Goal: Transaction & Acquisition: Obtain resource

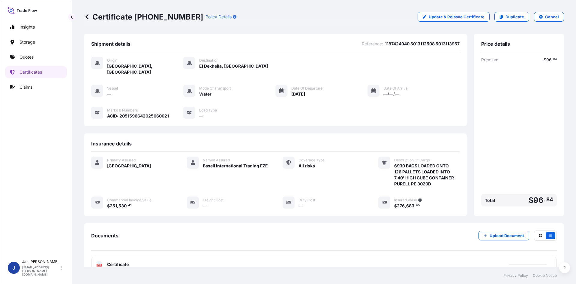
scroll to position [44, 0]
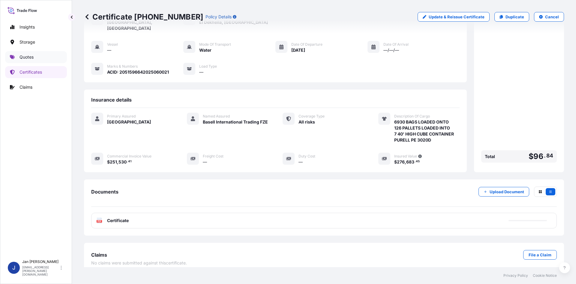
click at [32, 58] on p "Quotes" at bounding box center [27, 57] width 14 height 6
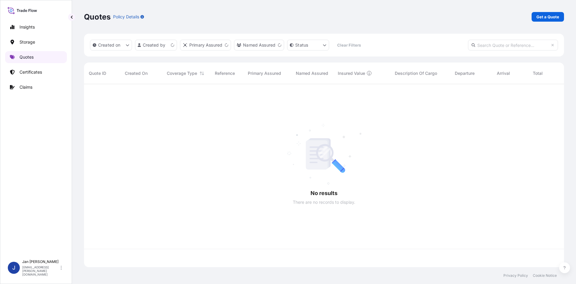
scroll to position [182, 476]
click at [538, 17] on p "Get a Quote" at bounding box center [548, 17] width 23 height 6
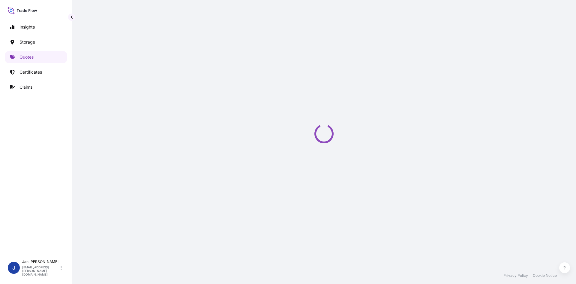
select select "Water"
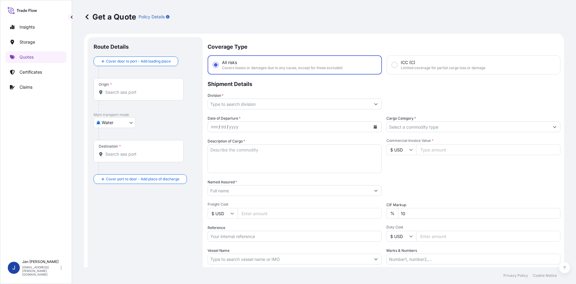
scroll to position [10, 0]
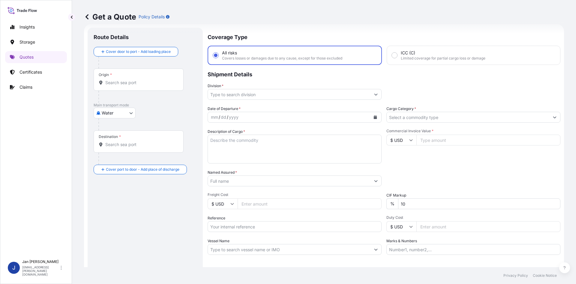
click at [374, 119] on button "Calendar" at bounding box center [376, 117] width 10 height 10
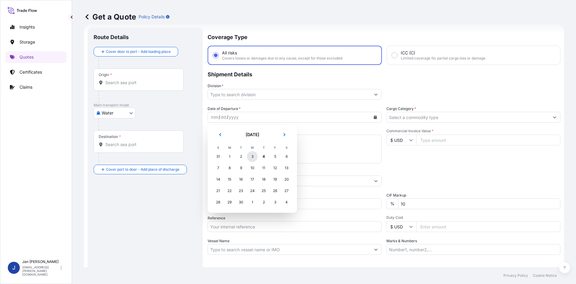
click at [254, 155] on div "3" at bounding box center [252, 156] width 11 height 11
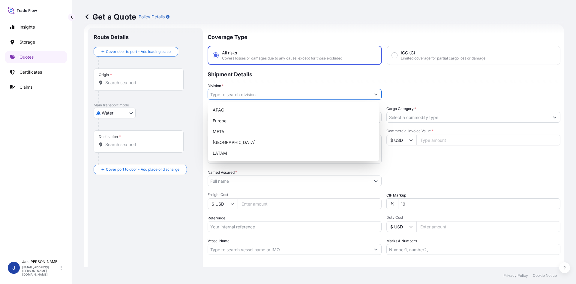
click at [292, 95] on input "Division *" at bounding box center [289, 94] width 163 height 11
click at [260, 117] on div "Europe" at bounding box center [293, 120] width 167 height 11
type input "Europe"
click at [415, 115] on input "Cargo Category *" at bounding box center [468, 117] width 163 height 11
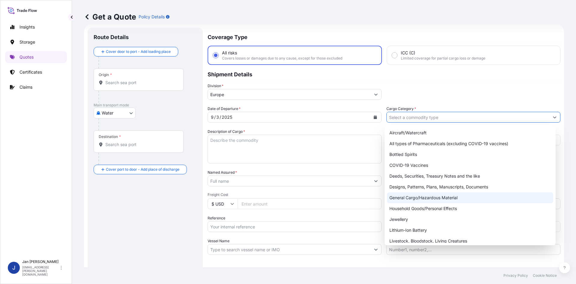
click at [415, 195] on div "General Cargo/Hazardous Material" at bounding box center [470, 197] width 167 height 11
type input "General Cargo/Hazardous Material"
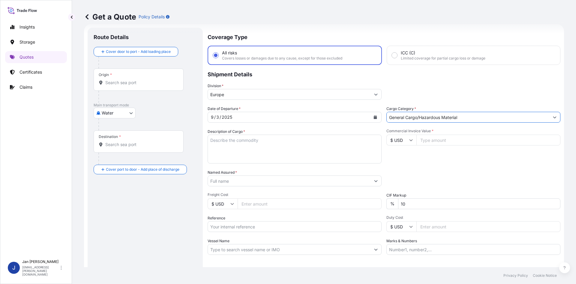
click at [332, 185] on input "Named Assured *" at bounding box center [289, 180] width 163 height 11
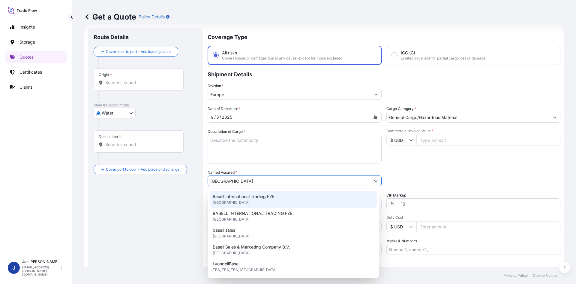
click at [256, 205] on div "Basell International Trading FZE [GEOGRAPHIC_DATA]" at bounding box center [293, 199] width 167 height 17
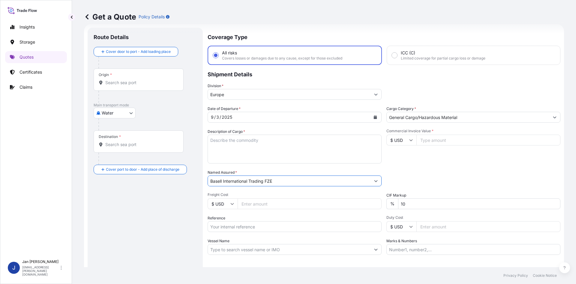
type input "Basell International Trading FZE"
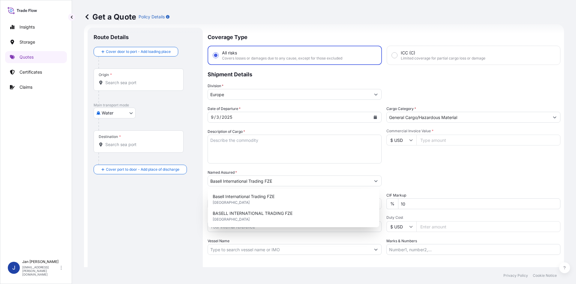
click at [445, 134] on div "Commercial Invoice Value * $ USD" at bounding box center [474, 145] width 174 height 35
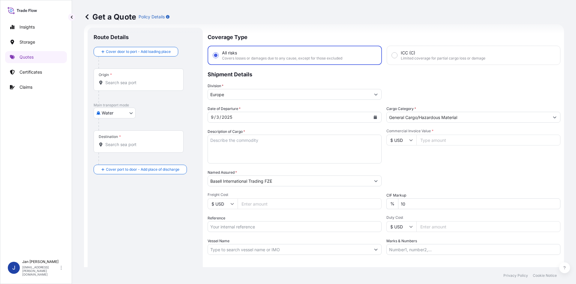
paste input "38569.65"
type input "38569.65"
click at [406, 140] on input "$ USD" at bounding box center [402, 139] width 30 height 11
click at [406, 157] on div "€ EUR" at bounding box center [399, 156] width 25 height 11
type input "€ EUR"
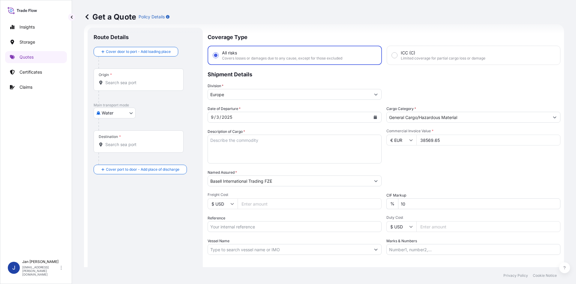
click at [244, 226] on input "Reference" at bounding box center [295, 226] width 174 height 11
paste input "1187429270"
click at [249, 224] on input "1187429270" at bounding box center [295, 226] width 174 height 11
paste input "5013212972"
click at [288, 224] on input "1187429270 5013212972" at bounding box center [295, 226] width 174 height 11
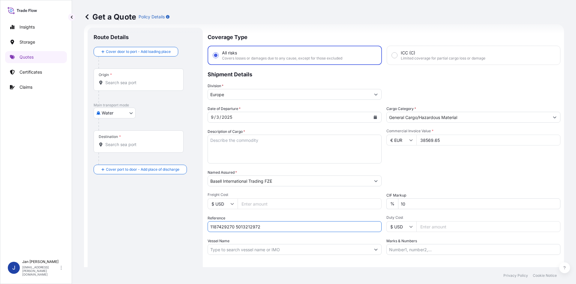
paste input "5013215051"
type input "1187429270 5013212972 5013215051"
drag, startPoint x: 309, startPoint y: 136, endPoint x: 242, endPoint y: 140, distance: 67.6
click at [309, 136] on textarea "Description of Cargo *" at bounding box center [295, 148] width 174 height 29
paste textarea "BAGS LOADED ONTO 18 PALLETS LOADED INTO 1 40' HIGH CUBE CONTAINER ADSYL 3 C 30 …"
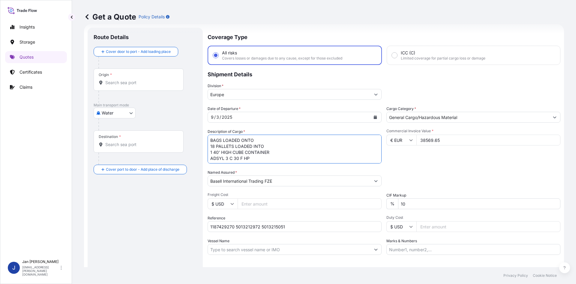
click at [213, 140] on textarea "BAGS LOADED ONTO 18 PALLETS LOADED INTO 1 40' HIGH CUBE CONTAINER ADSYL 3 C 30 …" at bounding box center [295, 148] width 174 height 29
click at [210, 140] on textarea "BAGS LOADED ONTO 18 PALLETS LOADED INTO 1 40' HIGH CUBE CONTAINER ADSYL 3 C 30 …" at bounding box center [295, 148] width 174 height 29
type textarea "990 BAGS LOADED ONTO 18 PALLETS LOADED INTO 1 40' HIGH CUBE CONTAINER ADSYL 3 C…"
click at [471, 254] on input "Marks & Numbers" at bounding box center [474, 249] width 174 height 11
paste input "POLIBAK/ [GEOGRAPHIC_DATA]"
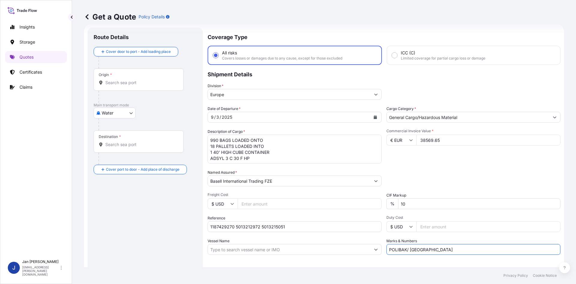
type input "POLIBAK/ [GEOGRAPHIC_DATA]"
click at [468, 263] on div "Letter of Credit This shipment has a letter of credit Letter of credit * Letter…" at bounding box center [384, 270] width 353 height 23
click at [133, 73] on div "Origin *" at bounding box center [139, 79] width 90 height 22
click at [133, 80] on input "Origin *" at bounding box center [140, 83] width 71 height 6
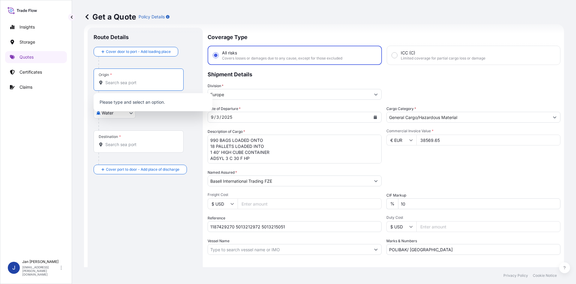
paste input "[GEOGRAPHIC_DATA]"
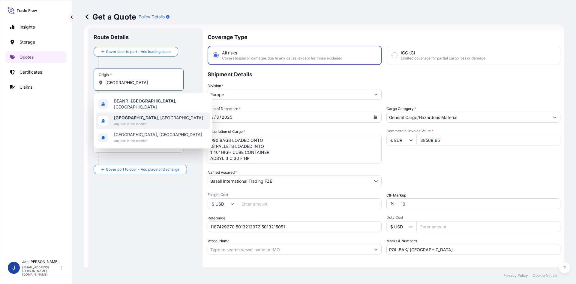
click at [143, 115] on span "[GEOGRAPHIC_DATA] , [GEOGRAPHIC_DATA]" at bounding box center [158, 118] width 89 height 6
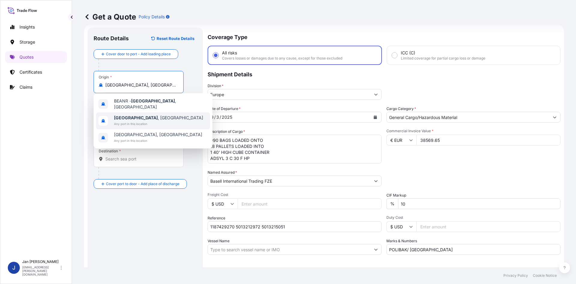
type input "[GEOGRAPHIC_DATA], [GEOGRAPHIC_DATA]"
click at [162, 118] on p "Main transport mode" at bounding box center [145, 119] width 103 height 5
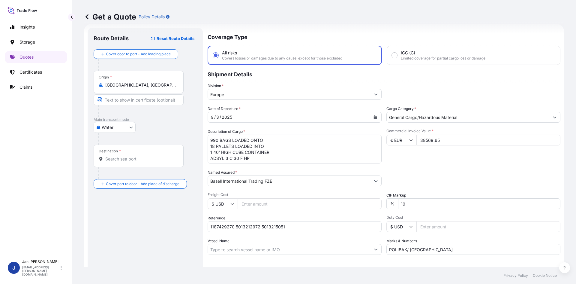
click at [139, 169] on div at bounding box center [140, 173] width 85 height 12
click at [140, 162] on div "Destination *" at bounding box center [139, 156] width 90 height 22
click at [140, 162] on input "Destination *" at bounding box center [140, 159] width 71 height 6
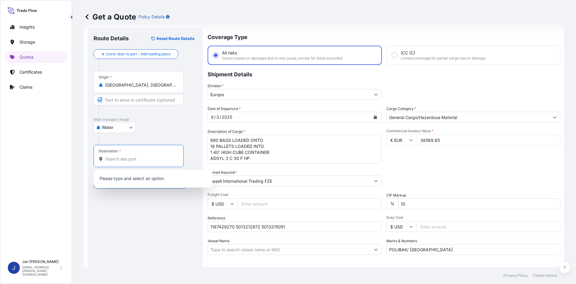
paste input "IZMIR"
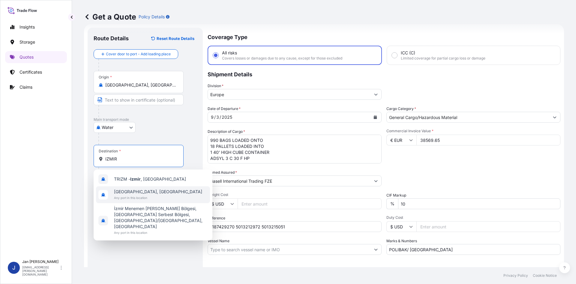
click at [134, 195] on span "Any port in this location" at bounding box center [158, 198] width 88 height 6
type input "[GEOGRAPHIC_DATA], [GEOGRAPHIC_DATA]"
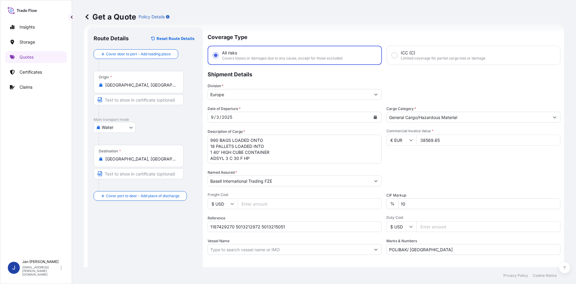
click at [140, 237] on div "Route Details Reset Route Details Cover door to port - Add loading place Place …" at bounding box center [145, 164] width 103 height 260
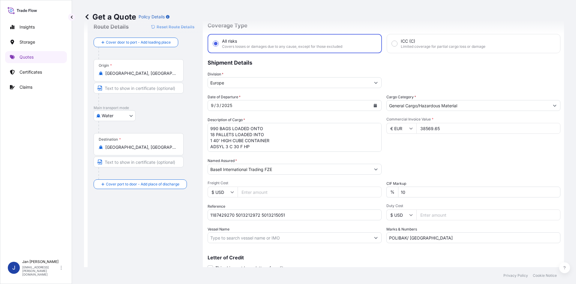
scroll to position [46, 0]
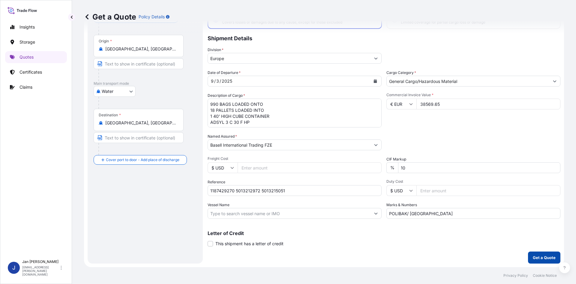
click at [543, 260] on p "Get a Quote" at bounding box center [544, 257] width 23 height 6
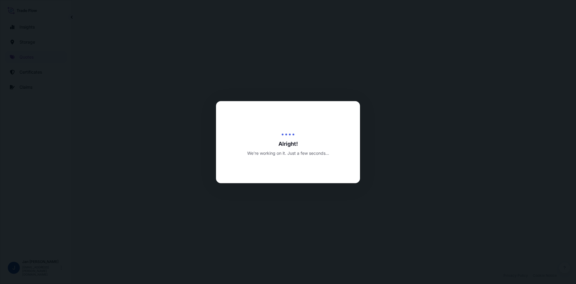
select select "Water"
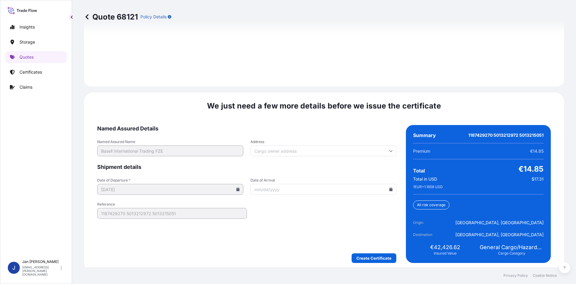
scroll to position [861, 0]
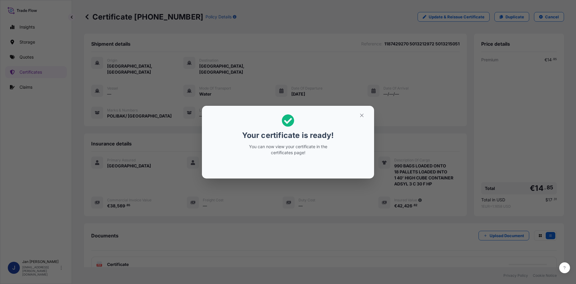
click at [129, 119] on div "Your certificate is ready! You can now view your certificate in the certificate…" at bounding box center [288, 142] width 576 height 284
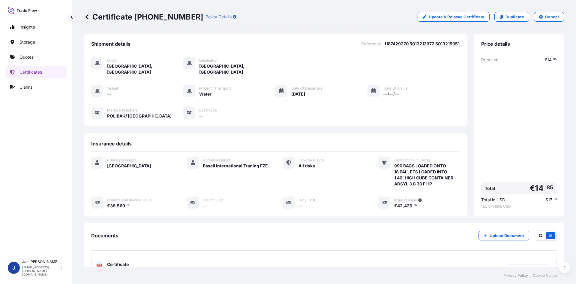
click at [131, 258] on div "PDF Certificate" at bounding box center [324, 264] width 466 height 16
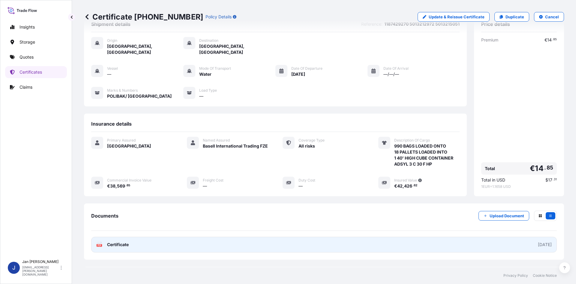
scroll to position [30, 0]
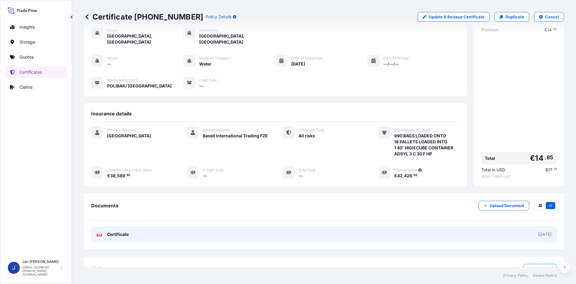
click at [161, 233] on link "PDF Certificate [DATE]" at bounding box center [324, 234] width 466 height 16
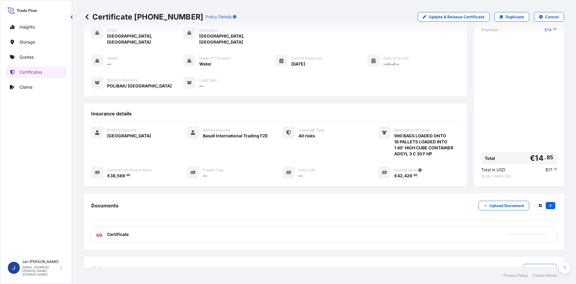
click at [181, 211] on div "Documents Upload Document" at bounding box center [324, 210] width 466 height 20
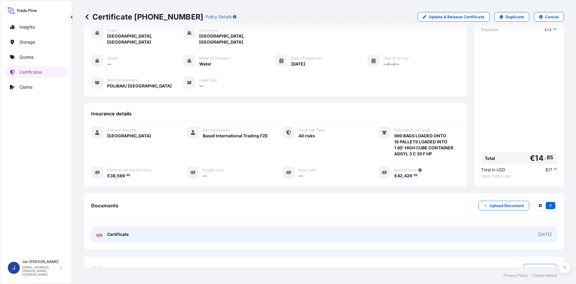
click at [173, 231] on link "PDF Certificate [DATE]" at bounding box center [324, 234] width 466 height 16
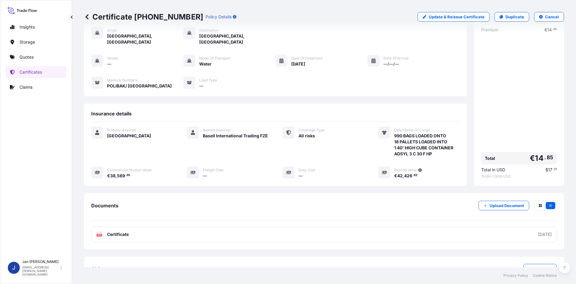
click at [46, 60] on link "Quotes" at bounding box center [36, 57] width 62 height 12
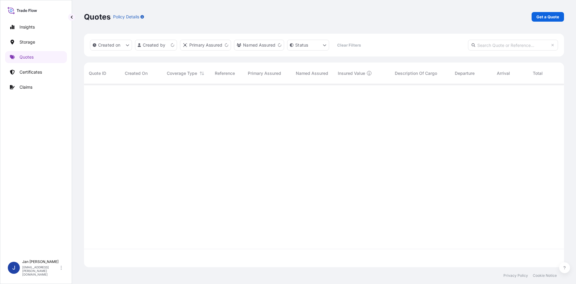
scroll to position [182, 476]
click at [561, 14] on link "Get a Quote" at bounding box center [548, 17] width 32 height 10
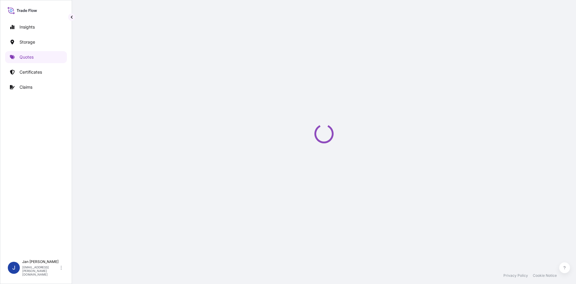
select select "Water"
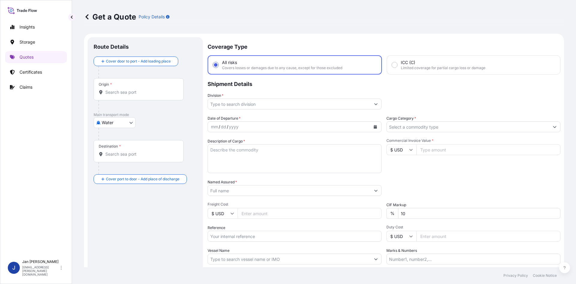
scroll to position [10, 0]
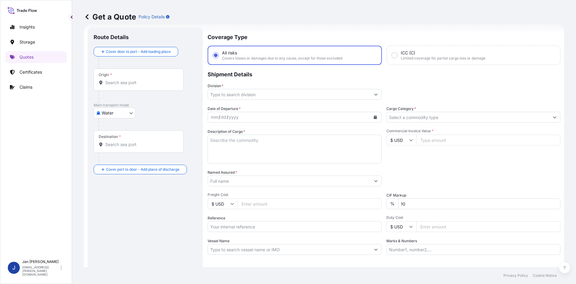
click at [377, 114] on button "Calendar" at bounding box center [376, 117] width 10 height 10
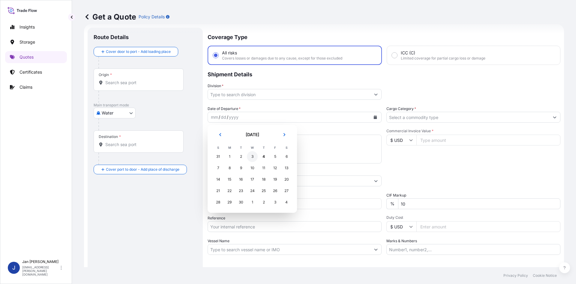
click at [253, 159] on div "3" at bounding box center [252, 156] width 11 height 11
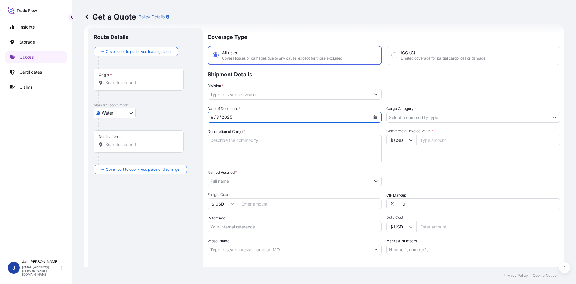
click at [245, 229] on input "Reference" at bounding box center [295, 226] width 174 height 11
paste input "1187429306"
type input "1187429306"
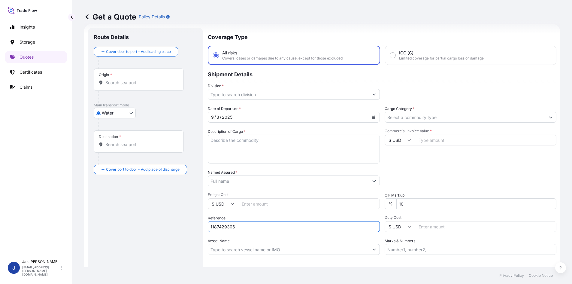
click at [256, 184] on input "Named Assured *" at bounding box center [288, 180] width 161 height 11
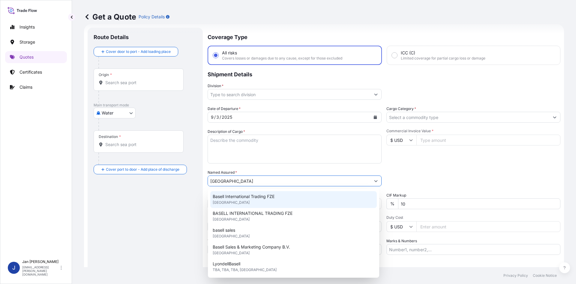
click at [267, 200] on div "Basell International Trading FZE [GEOGRAPHIC_DATA]" at bounding box center [293, 199] width 167 height 17
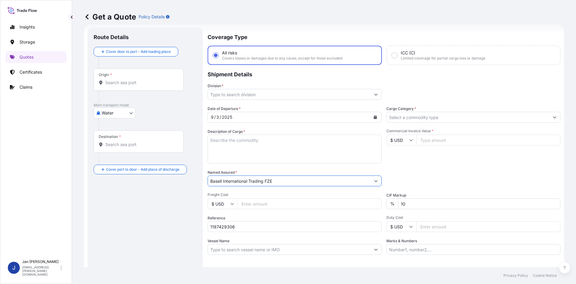
type input "Basell International Trading FZE"
click at [437, 121] on input "Cargo Category *" at bounding box center [468, 117] width 163 height 11
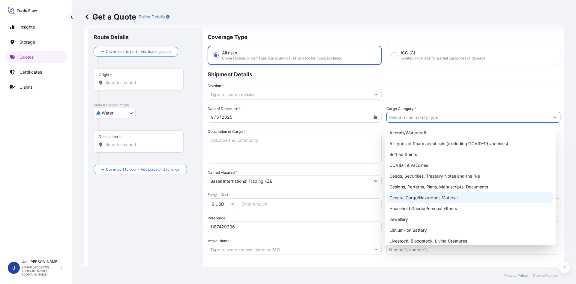
click at [405, 198] on div "General Cargo/Hazardous Material" at bounding box center [470, 197] width 167 height 11
type input "General Cargo/Hazardous Material"
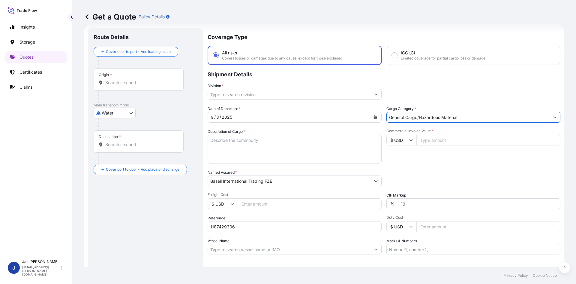
click at [336, 92] on input "Division *" at bounding box center [289, 94] width 163 height 11
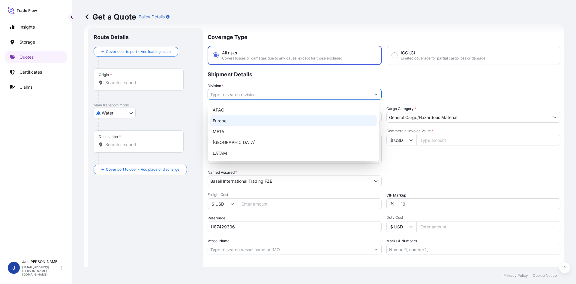
click at [270, 119] on div "Europe" at bounding box center [293, 120] width 167 height 11
type input "Europe"
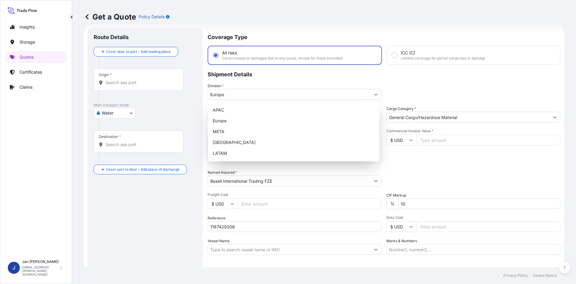
click at [431, 140] on input "Commercial Invoice Value *" at bounding box center [489, 139] width 144 height 11
paste input "191610.87"
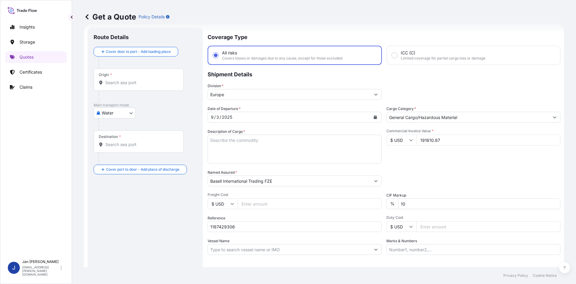
type input "191610.87"
click at [395, 141] on input "$ USD" at bounding box center [402, 139] width 30 height 11
click at [394, 158] on div "€ EUR" at bounding box center [399, 156] width 25 height 11
type input "€ EUR"
click at [407, 161] on div "Commercial Invoice Value * € EUR 191610.87" at bounding box center [474, 145] width 174 height 35
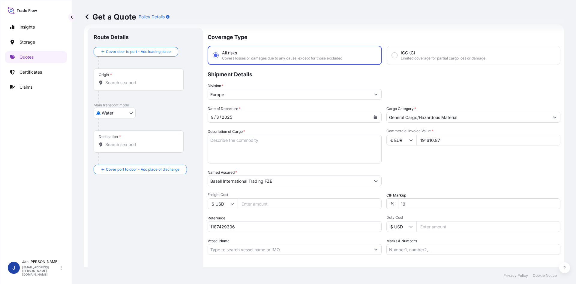
click at [243, 162] on textarea "Description of Cargo *" at bounding box center [295, 148] width 174 height 29
paste textarea "BAGS LOADED ONTO 90 PALLETS LOADED INTO 5 40' HIGH CUBE CONTAINER ADSYL 5 C 37 F"
click at [208, 139] on textarea "BAGS LOADED ONTO 90 PALLETS LOADED INTO 5 40' HIGH CUBE CONTAINER ADSYL 5 C 37 F" at bounding box center [295, 148] width 174 height 29
type textarea "4950 BAGS LOADED ONTO 90 PALLETS LOADED INTO 5 40' HIGH CUBE CONTAINER ADSYL 5 …"
drag, startPoint x: 465, startPoint y: 256, endPoint x: 460, endPoint y: 254, distance: 6.1
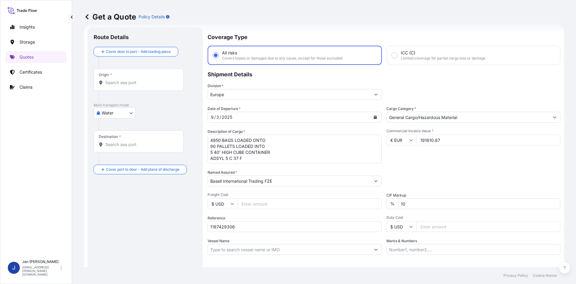
click at [465, 256] on div "Coverage Type All risks Covers losses or damages due to any cause, except for t…" at bounding box center [384, 164] width 353 height 272
drag, startPoint x: 460, startPoint y: 254, endPoint x: 415, endPoint y: 264, distance: 45.6
click at [460, 254] on input "Marks & Numbers" at bounding box center [474, 249] width 174 height 11
paste input "POLIBAK/ [GEOGRAPHIC_DATA]"
type input "POLIBAK/ [GEOGRAPHIC_DATA]"
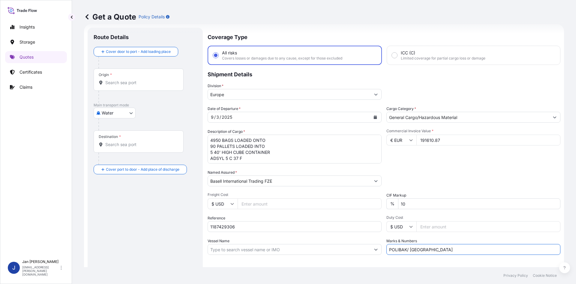
click at [414, 264] on div "Letter of Credit This shipment has a letter of credit Letter of credit * Letter…" at bounding box center [384, 270] width 353 height 23
click at [141, 86] on div "Origin *" at bounding box center [139, 79] width 90 height 22
click at [141, 86] on input "Origin *" at bounding box center [140, 83] width 71 height 6
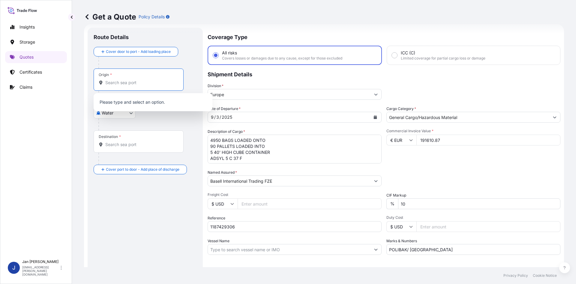
paste input "[GEOGRAPHIC_DATA]"
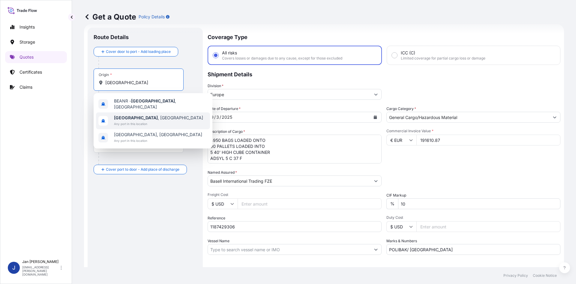
click at [145, 121] on span "Any port in this location" at bounding box center [158, 124] width 89 height 6
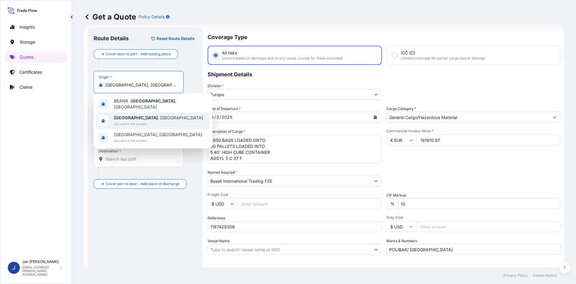
type input "[GEOGRAPHIC_DATA], [GEOGRAPHIC_DATA]"
click at [173, 128] on div "Water Air Water Inland" at bounding box center [145, 127] width 103 height 11
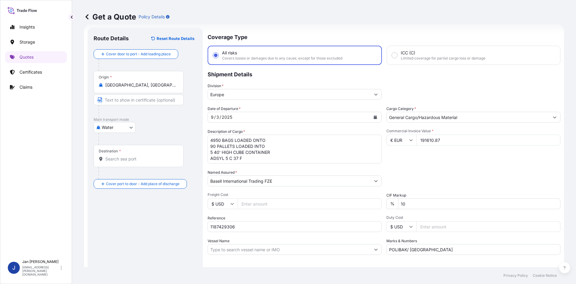
click at [90, 164] on div "Route Details Reset Route Details Cover door to port - Add loading place Place …" at bounding box center [145, 164] width 115 height 272
click at [117, 155] on div "Destination *" at bounding box center [139, 156] width 90 height 22
click at [117, 156] on input "Destination *" at bounding box center [140, 159] width 71 height 6
paste input "IZMIR"
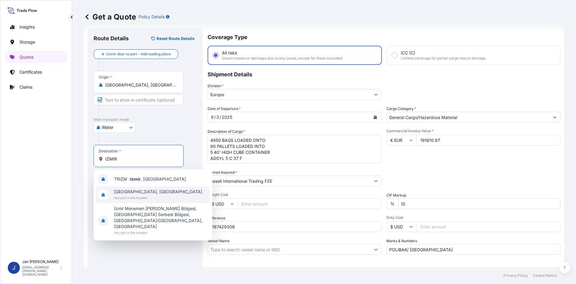
click at [136, 200] on span "Any port in this location" at bounding box center [158, 198] width 88 height 6
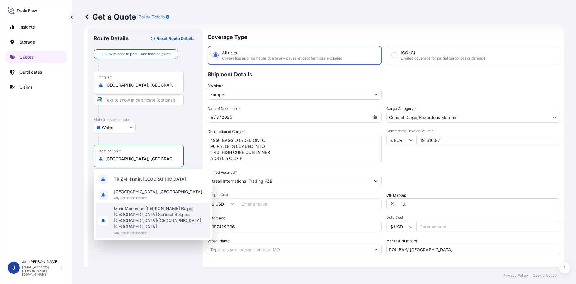
type input "[GEOGRAPHIC_DATA], [GEOGRAPHIC_DATA]"
click at [137, 253] on div "Route Details Reset Route Details Cover door to port - Add loading place Place …" at bounding box center [145, 164] width 103 height 260
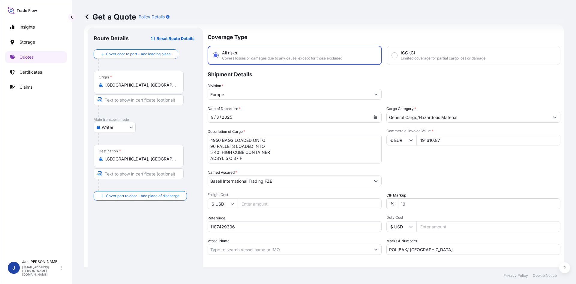
drag, startPoint x: 264, startPoint y: 216, endPoint x: 262, endPoint y: 225, distance: 9.1
click at [264, 216] on div "Reference 1187429306" at bounding box center [295, 223] width 174 height 17
click at [262, 225] on input "1187429306" at bounding box center [295, 226] width 174 height 11
paste input "5013212973"
click at [234, 228] on input "11874293065013212973" at bounding box center [295, 226] width 174 height 11
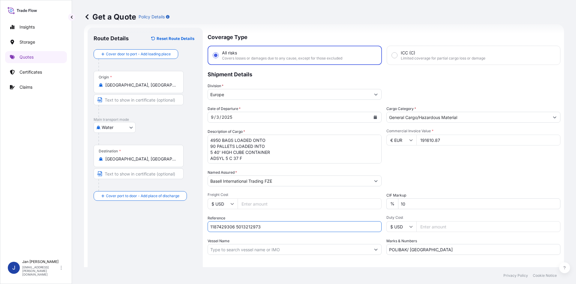
click at [269, 227] on input "1187429306 5013212973" at bounding box center [295, 226] width 174 height 11
click at [272, 227] on input "1187429306 5013212973" at bounding box center [295, 226] width 174 height 11
paste input "5013215052"
type input "1187429306 5013212973 5013215052"
click at [408, 184] on div "Packing Category Type to search a container mode Please select a primary mode o…" at bounding box center [474, 177] width 174 height 17
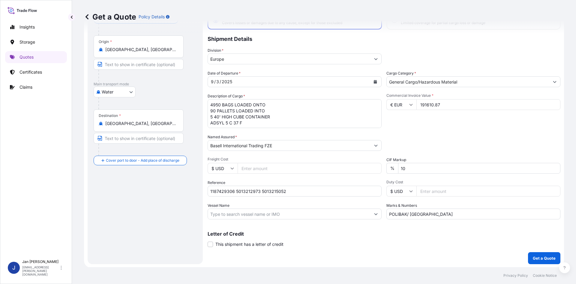
scroll to position [46, 0]
click at [528, 258] on button "Get a Quote" at bounding box center [544, 257] width 32 height 12
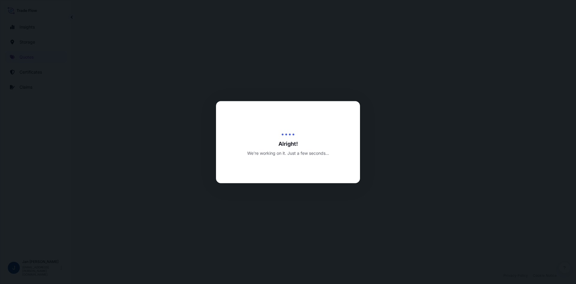
select select "Water"
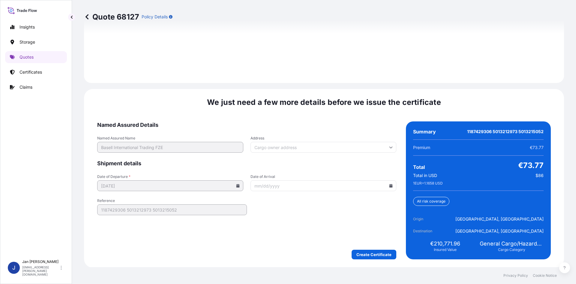
scroll to position [861, 0]
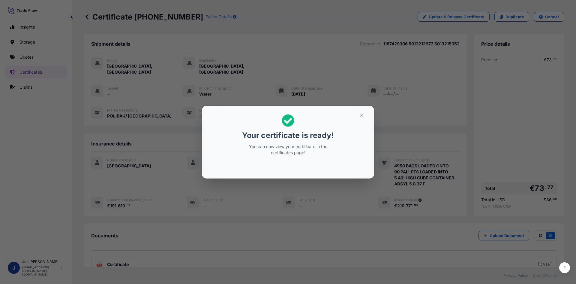
click at [274, 98] on div "Your certificate is ready! You can now view your certificate in the certificate…" at bounding box center [288, 142] width 576 height 284
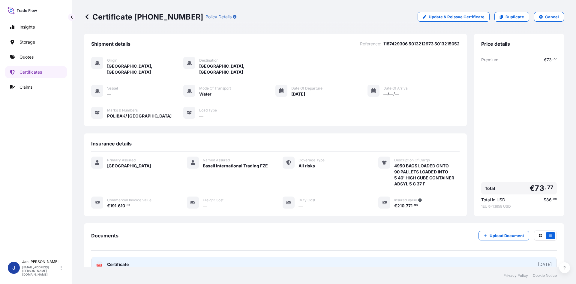
click at [215, 256] on link "PDF Certificate [DATE]" at bounding box center [324, 264] width 466 height 16
